Goal: Find specific page/section: Find specific page/section

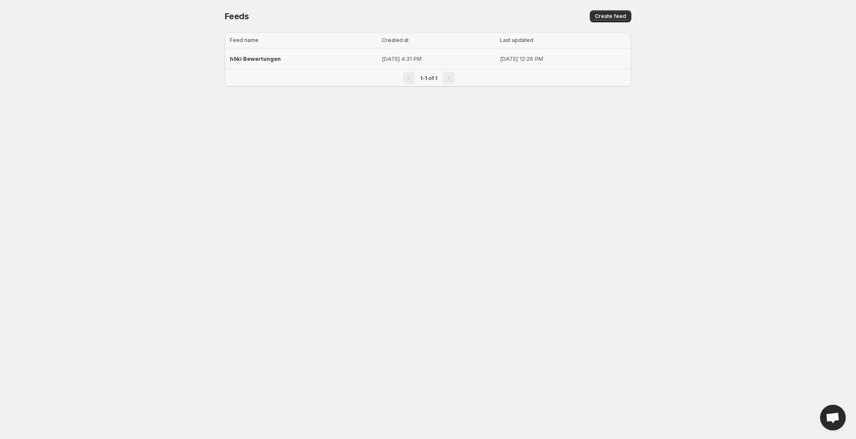
click at [279, 57] on div "hōki Bewertungen" at bounding box center [303, 58] width 147 height 15
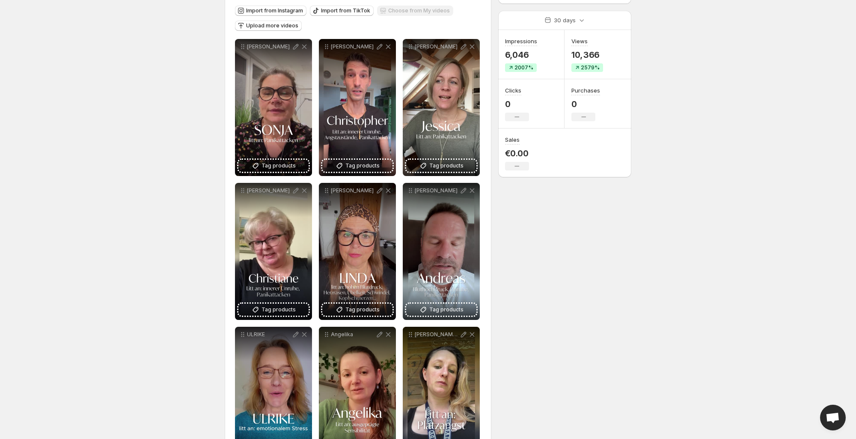
scroll to position [91, 0]
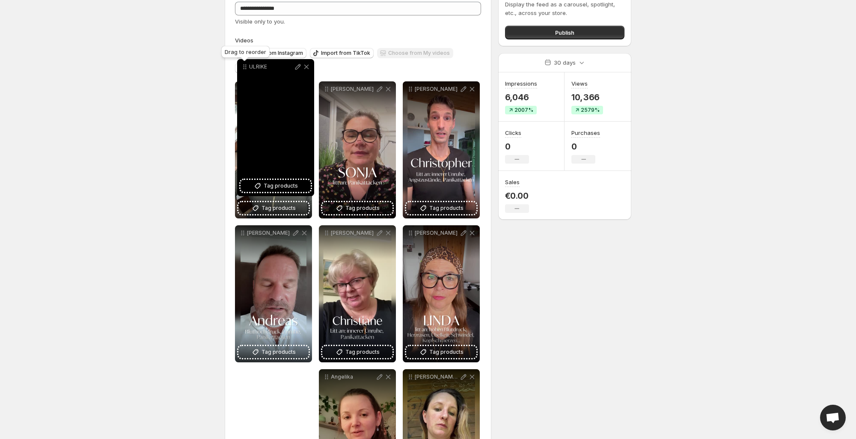
drag, startPoint x: 241, startPoint y: 338, endPoint x: 243, endPoint y: 64, distance: 274.5
click at [243, 64] on icon at bounding box center [245, 67] width 9 height 9
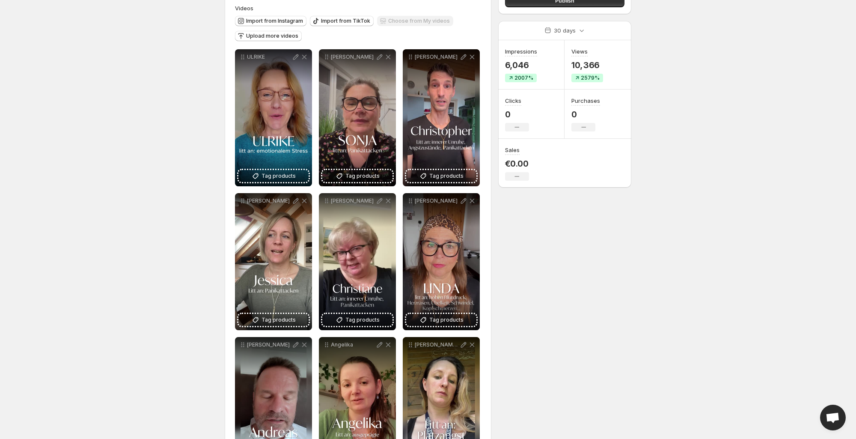
scroll to position [86, 0]
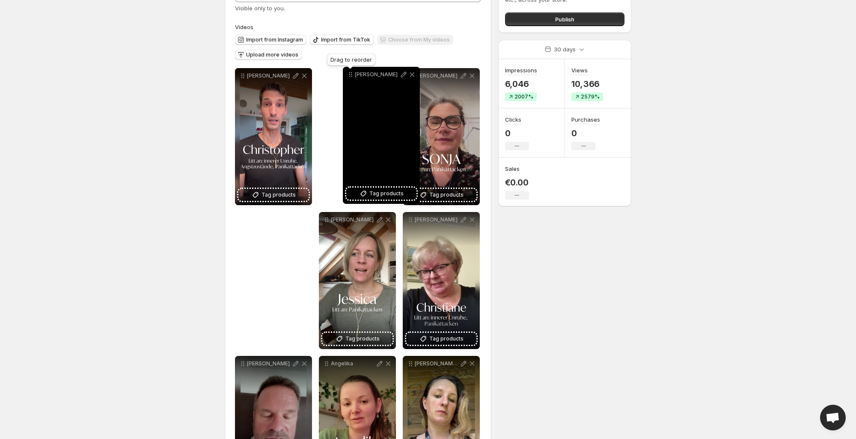
drag, startPoint x: 411, startPoint y: 199, endPoint x: 350, endPoint y: 67, distance: 145.2
click at [350, 70] on icon at bounding box center [350, 74] width 9 height 9
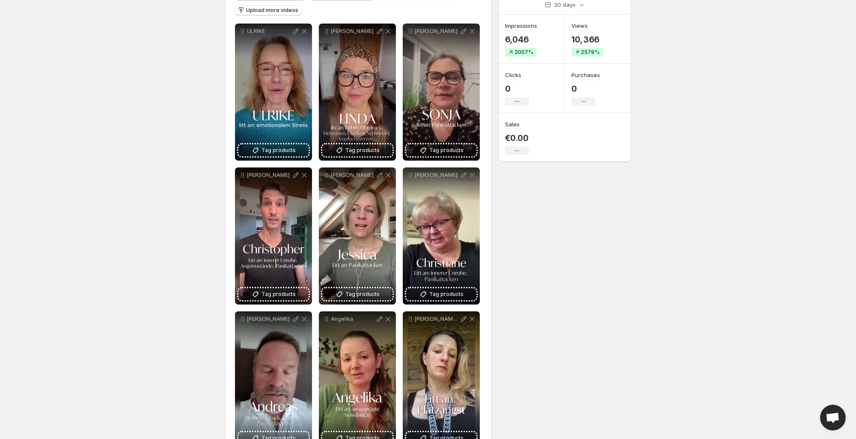
scroll to position [128, 0]
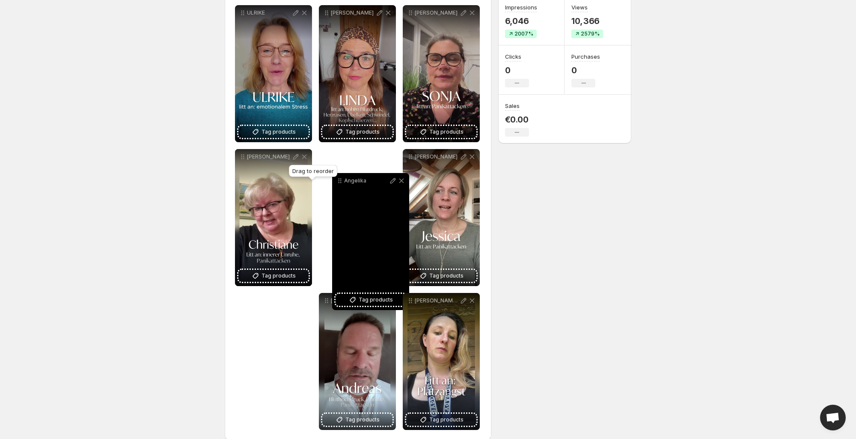
drag, startPoint x: 326, startPoint y: 301, endPoint x: 339, endPoint y: 180, distance: 121.0
click at [339, 180] on icon at bounding box center [340, 180] width 9 height 9
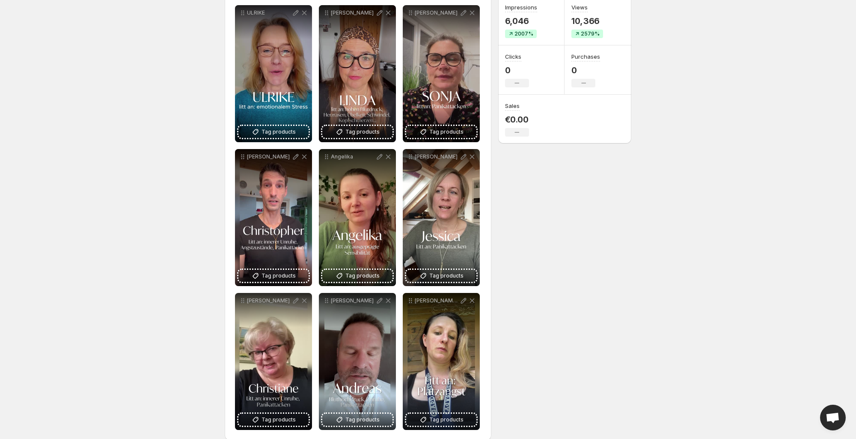
click at [140, 178] on body "**********" at bounding box center [428, 91] width 856 height 439
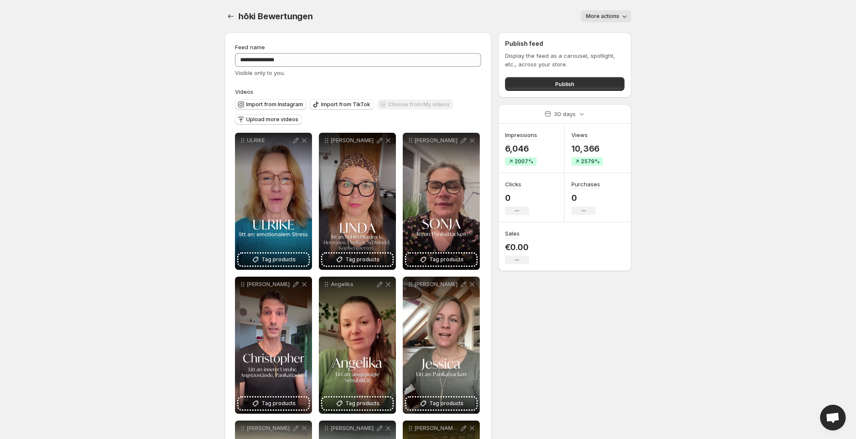
click at [545, 151] on div "Impressions 6,046 2007%" at bounding box center [531, 148] width 67 height 49
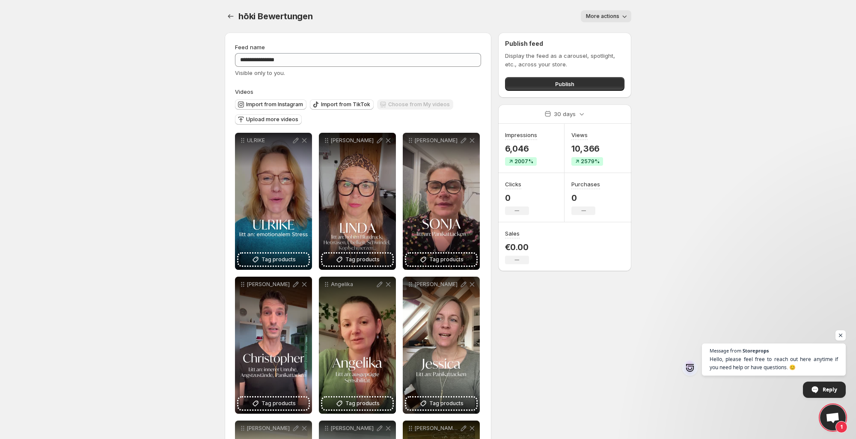
click at [601, 17] on span "More actions" at bounding box center [602, 16] width 33 height 7
click at [232, 16] on icon "Settings" at bounding box center [230, 16] width 9 height 9
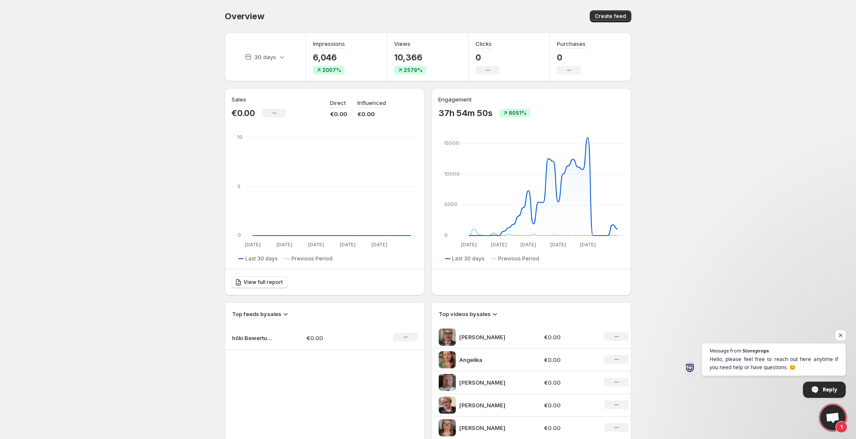
click at [51, 69] on body "Home Feeds Videos Subscription Settings Overview. This page is ready Overview C…" at bounding box center [428, 219] width 856 height 439
